Goal: Find specific page/section: Locate a particular part of the current website

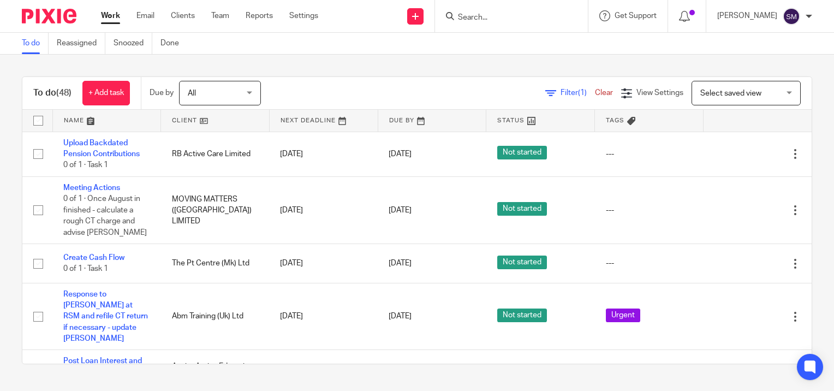
click at [488, 11] on form at bounding box center [515, 16] width 116 height 14
drag, startPoint x: 488, startPoint y: 11, endPoint x: 486, endPoint y: 17, distance: 5.9
click at [486, 17] on input "Search" at bounding box center [506, 18] width 98 height 10
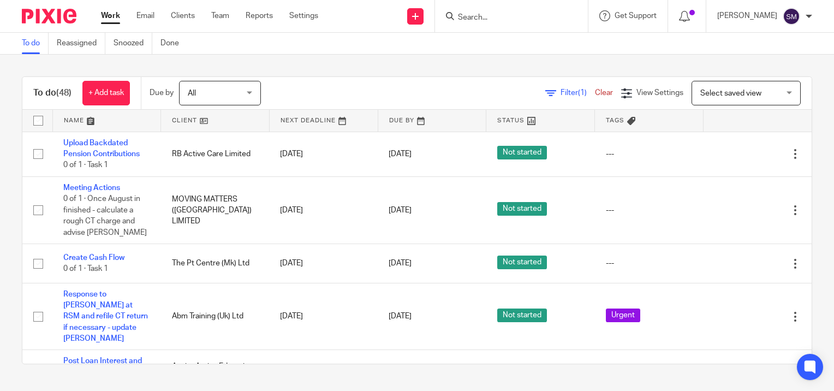
click at [486, 17] on input "Search" at bounding box center [506, 18] width 98 height 10
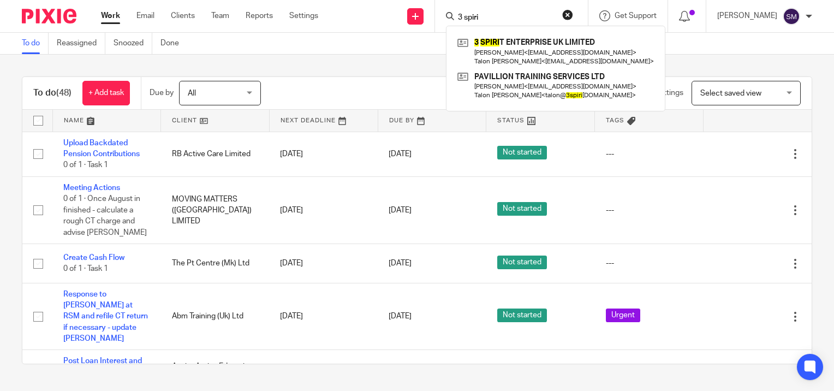
type input "3 spiri"
